Goal: Task Accomplishment & Management: Manage account settings

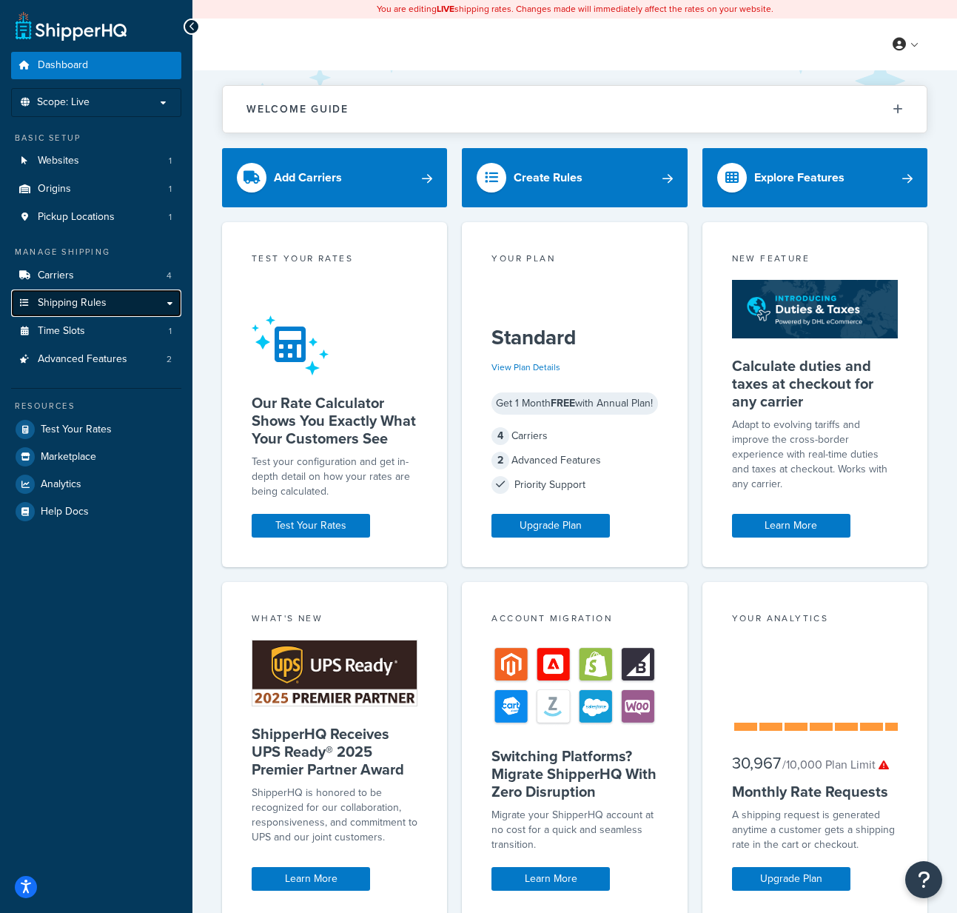
click at [108, 302] on link "Shipping Rules" at bounding box center [96, 302] width 170 height 27
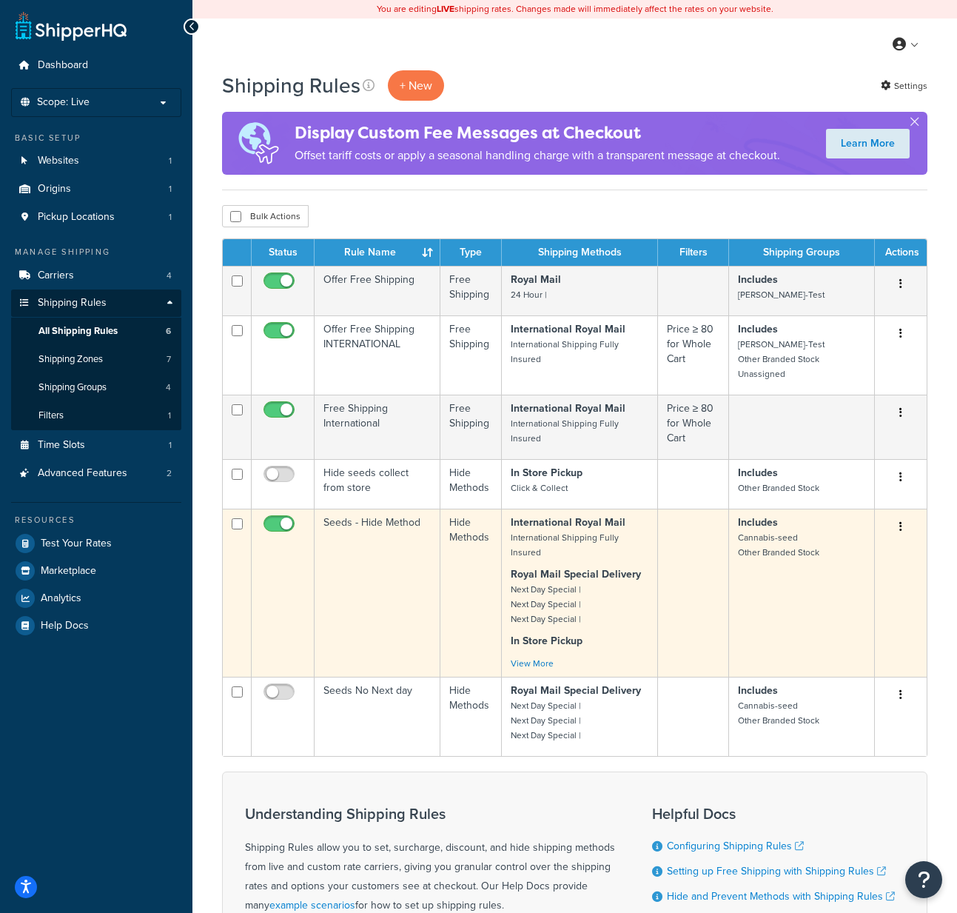
click at [372, 544] on td "Seeds - Hide Method" at bounding box center [378, 593] width 126 height 168
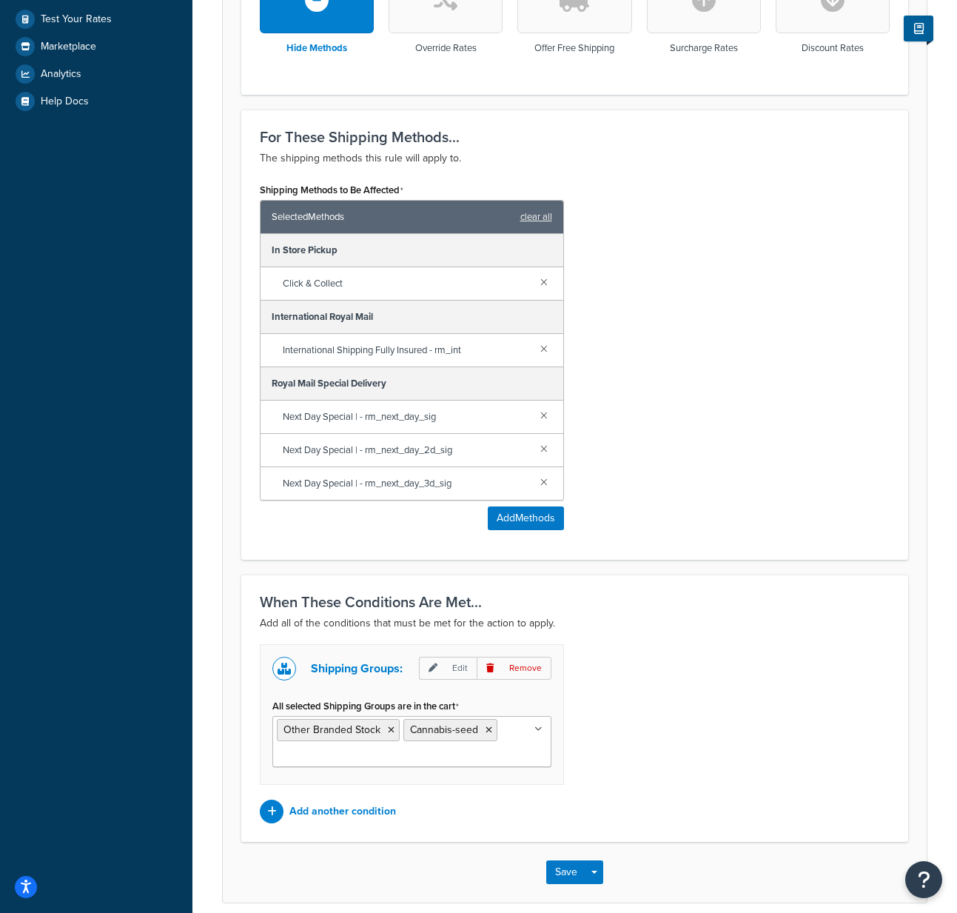
scroll to position [588, 0]
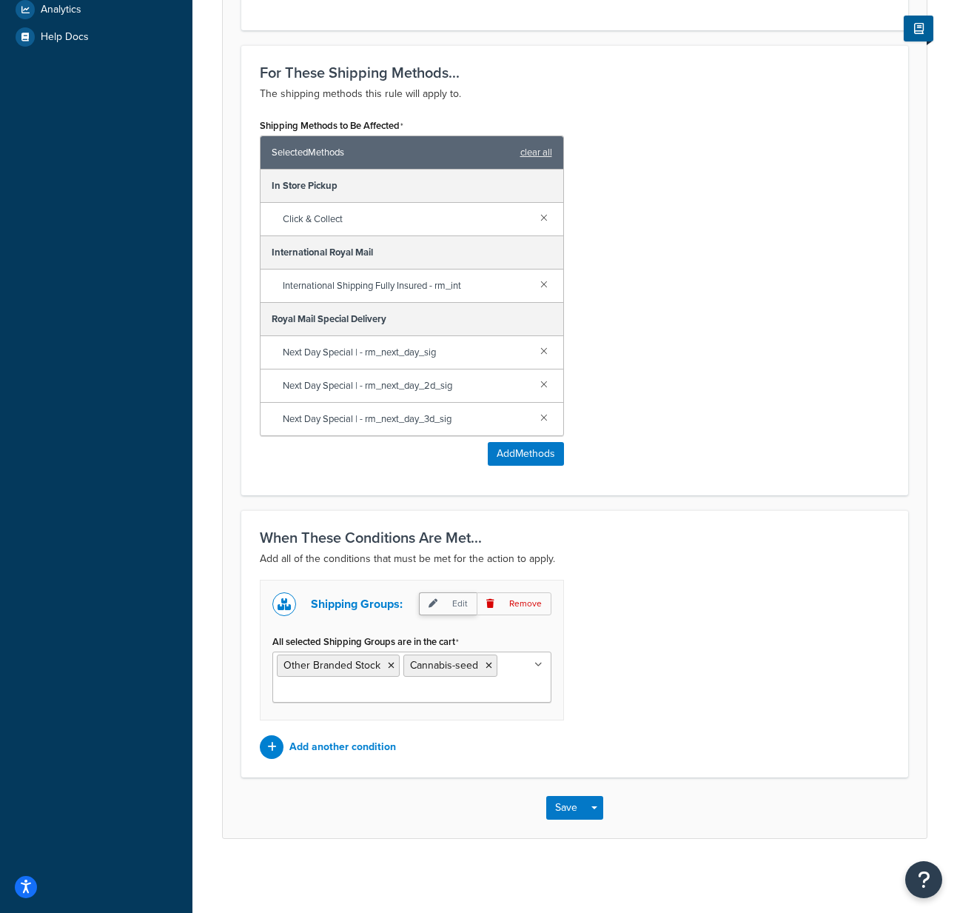
click at [437, 601] on icon at bounding box center [433, 603] width 9 height 9
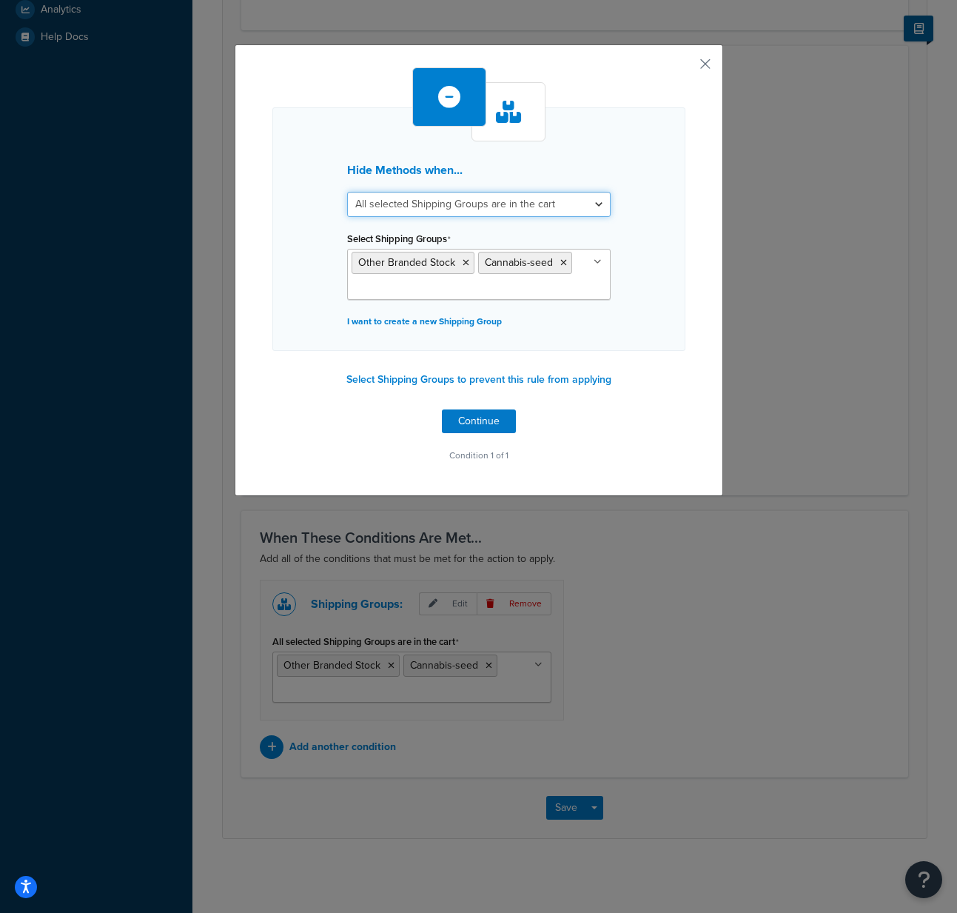
click at [543, 201] on select "All selected Shipping Groups are in the cart Any selected Shipping Groups are i…" at bounding box center [479, 204] width 264 height 25
select select "any"
click at [347, 192] on select "All selected Shipping Groups are in the cart Any selected Shipping Groups are i…" at bounding box center [479, 204] width 264 height 25
click at [490, 415] on button "Continue" at bounding box center [479, 421] width 74 height 24
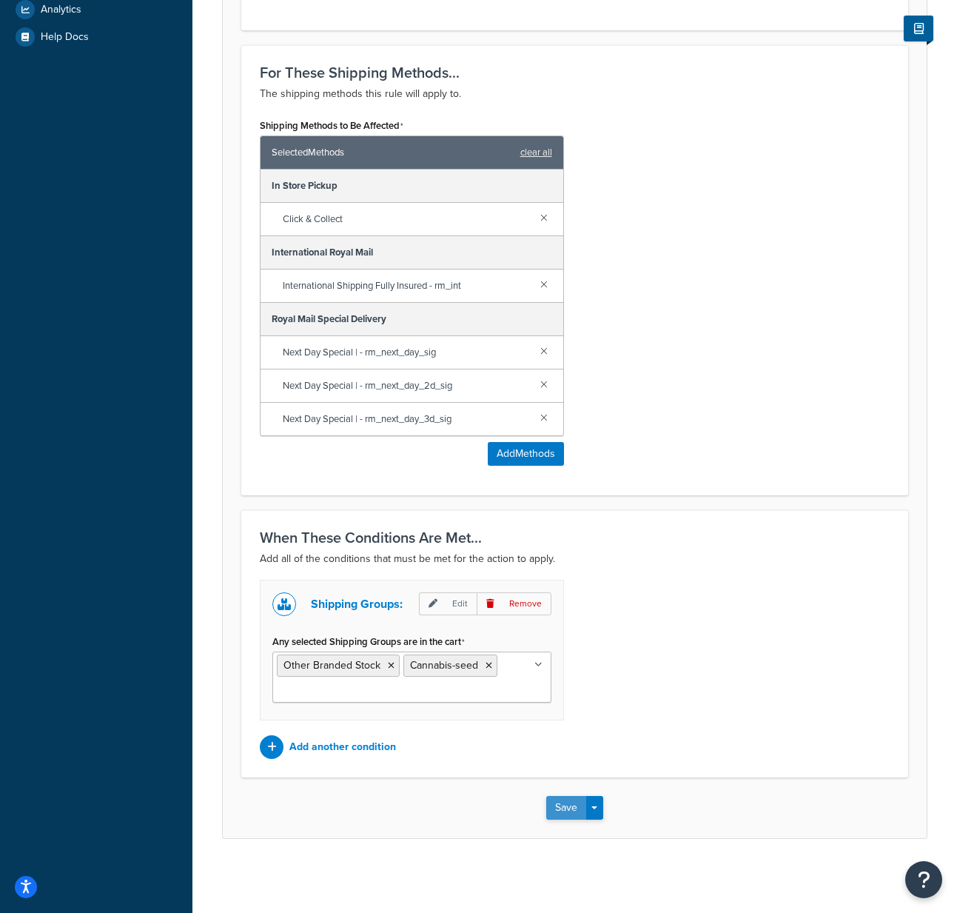
click at [569, 810] on button "Save" at bounding box center [566, 808] width 40 height 24
